Goal: Information Seeking & Learning: Check status

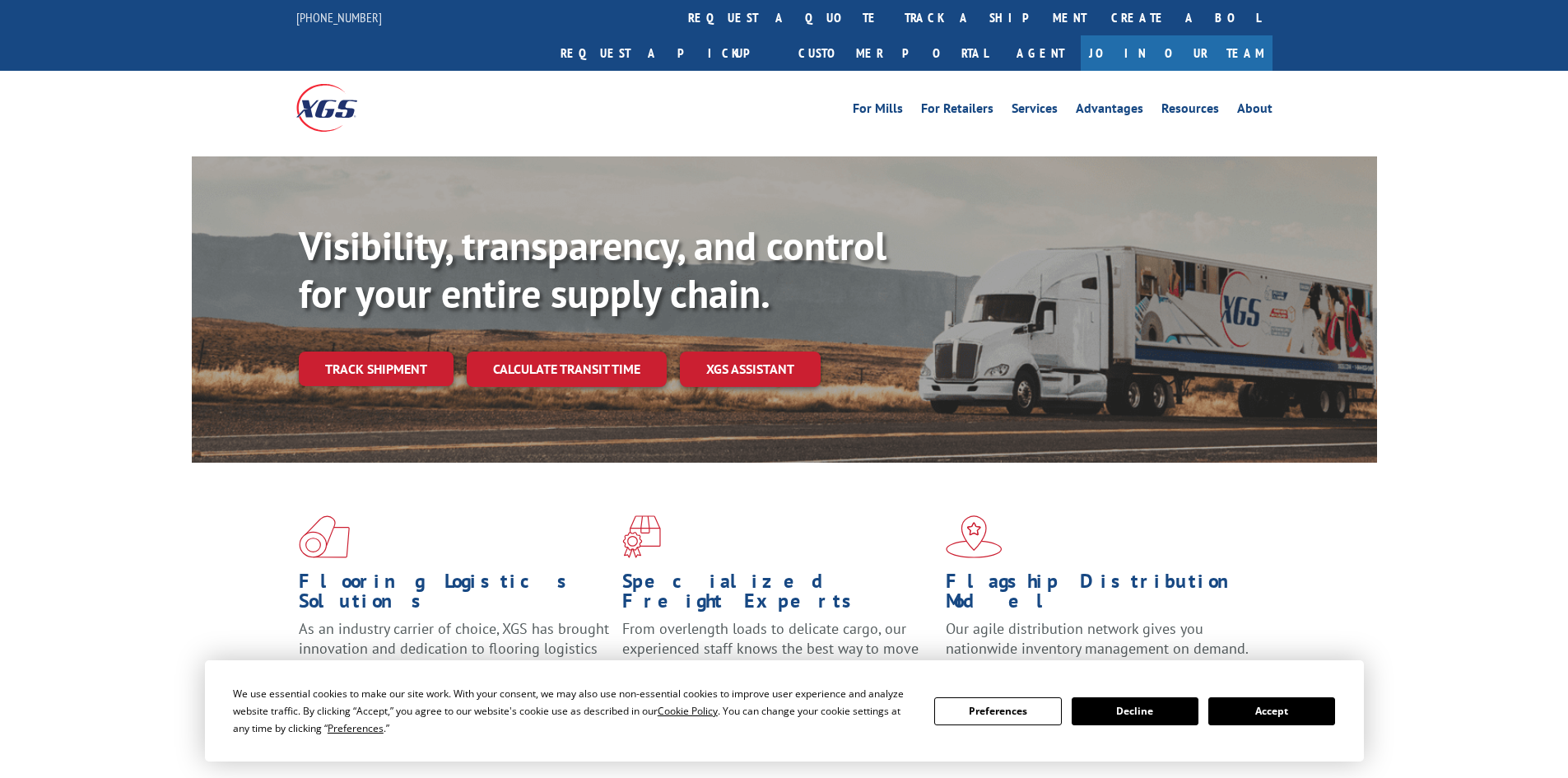
click at [892, 20] on link "track a shipment" at bounding box center [995, 17] width 207 height 36
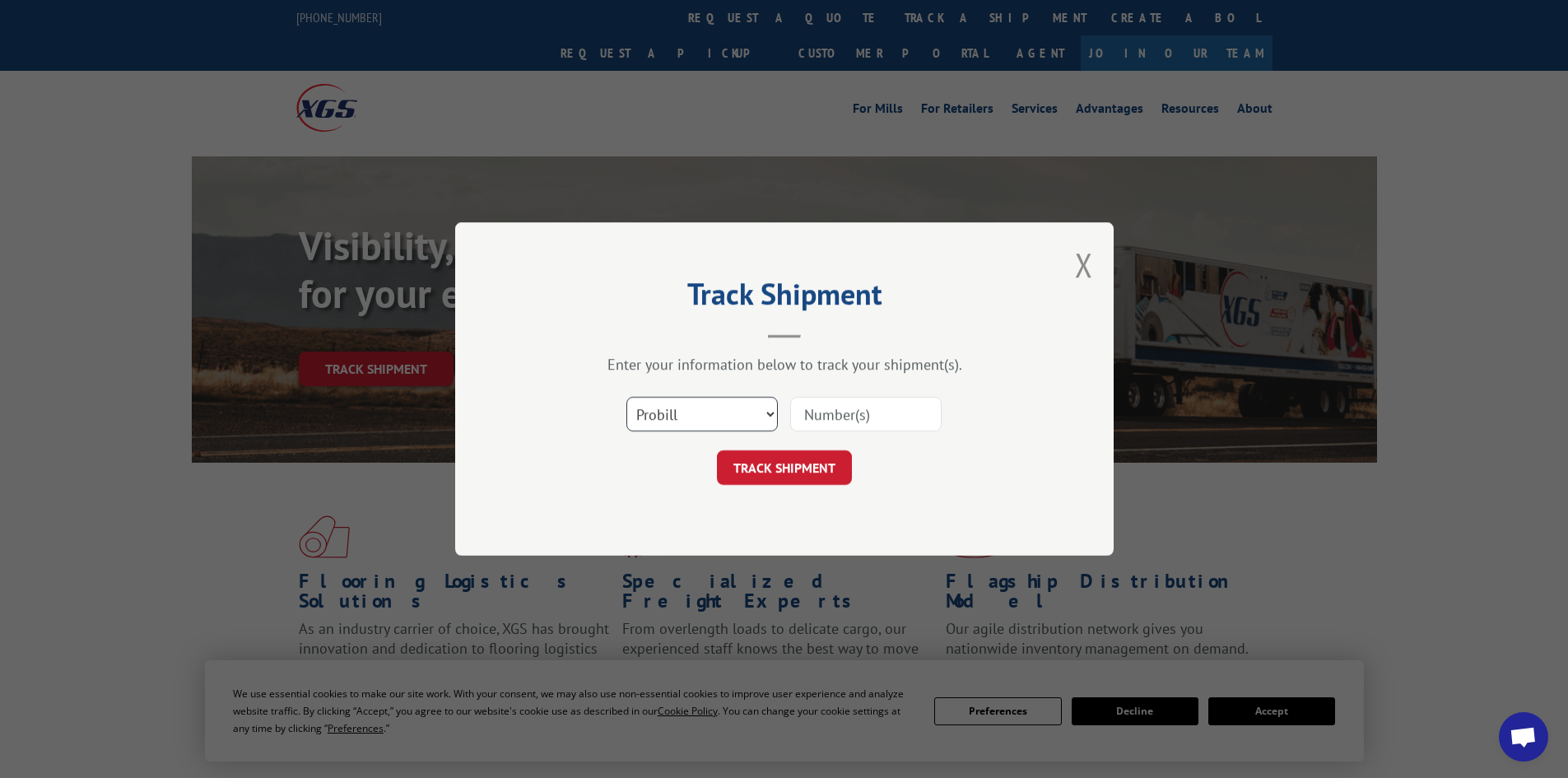
click at [684, 414] on select "Select category... Probill BOL PO" at bounding box center [702, 414] width 151 height 35
select select "bol"
click at [626, 397] on select "Select category... Probill BOL PO" at bounding box center [702, 414] width 151 height 35
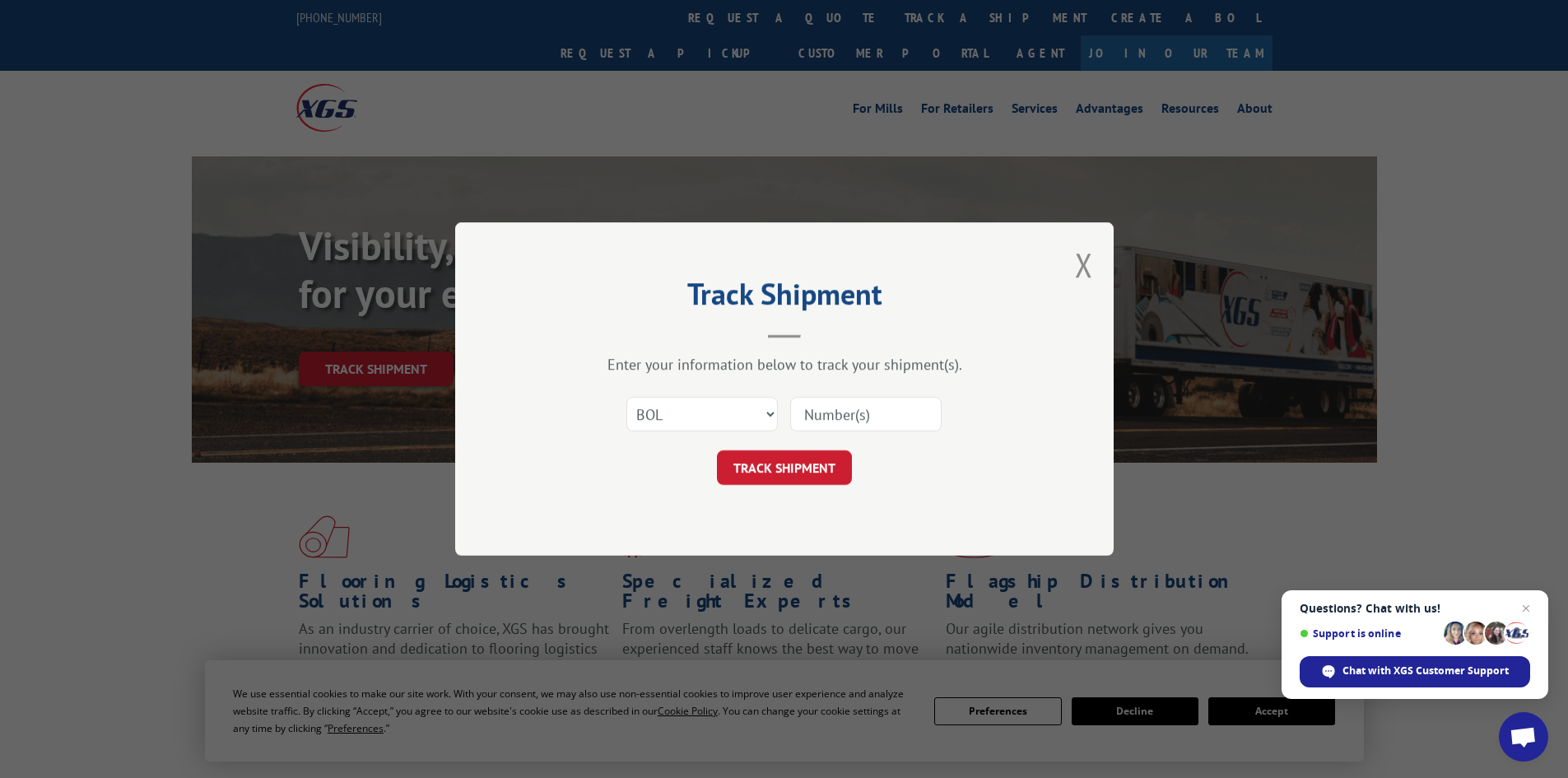
click at [817, 422] on input at bounding box center [866, 414] width 151 height 35
paste input "207485"
type input "207485"
click button "TRACK SHIPMENT" at bounding box center [784, 468] width 135 height 35
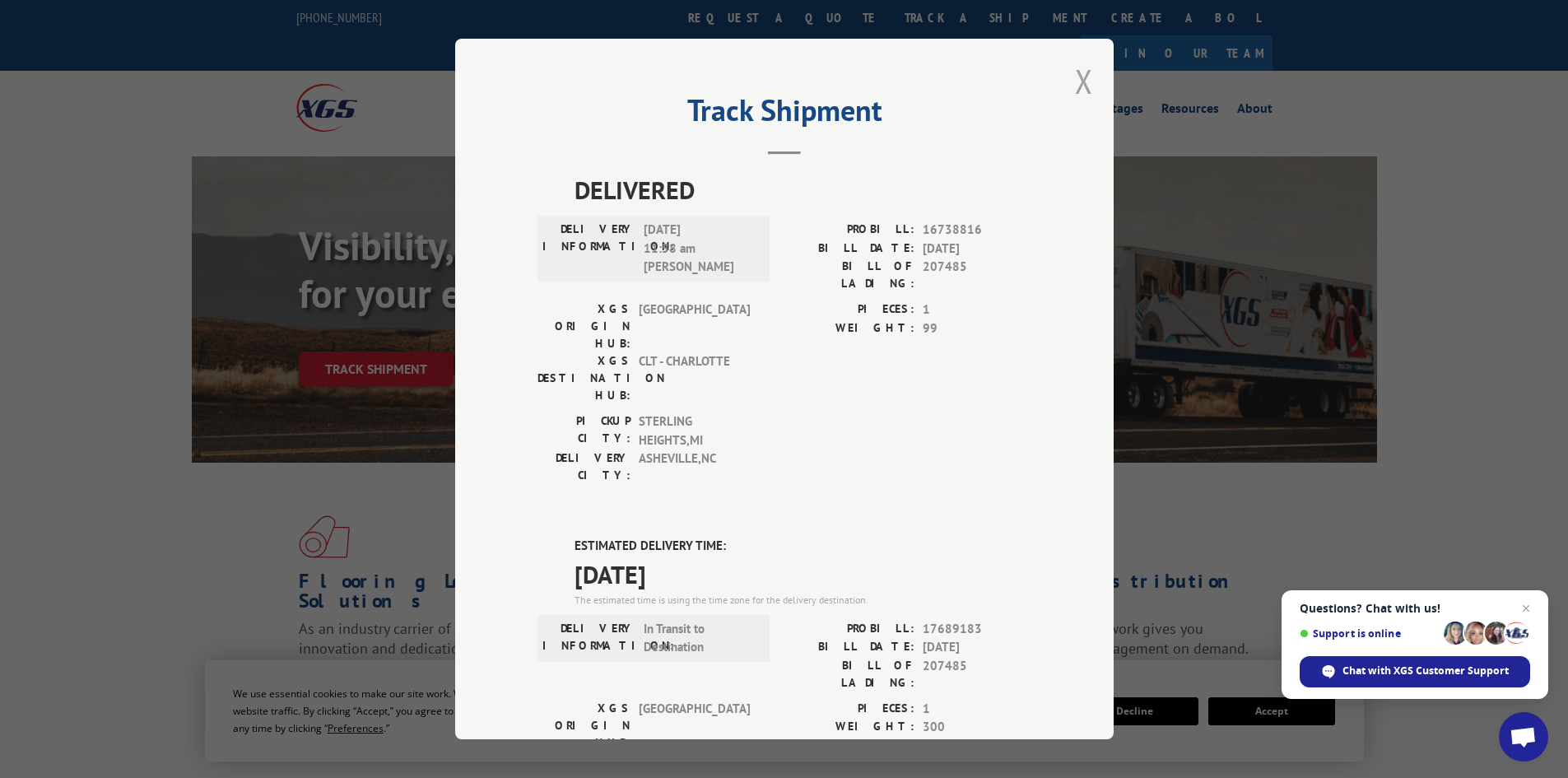
click at [1082, 80] on button "Close modal" at bounding box center [1084, 81] width 18 height 44
